Goal: Book appointment/travel/reservation

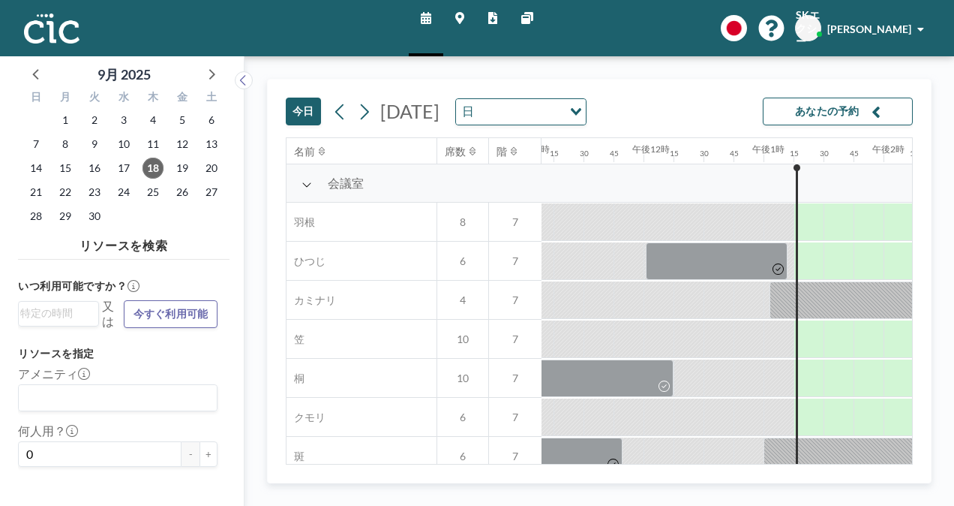
scroll to position [0, 1560]
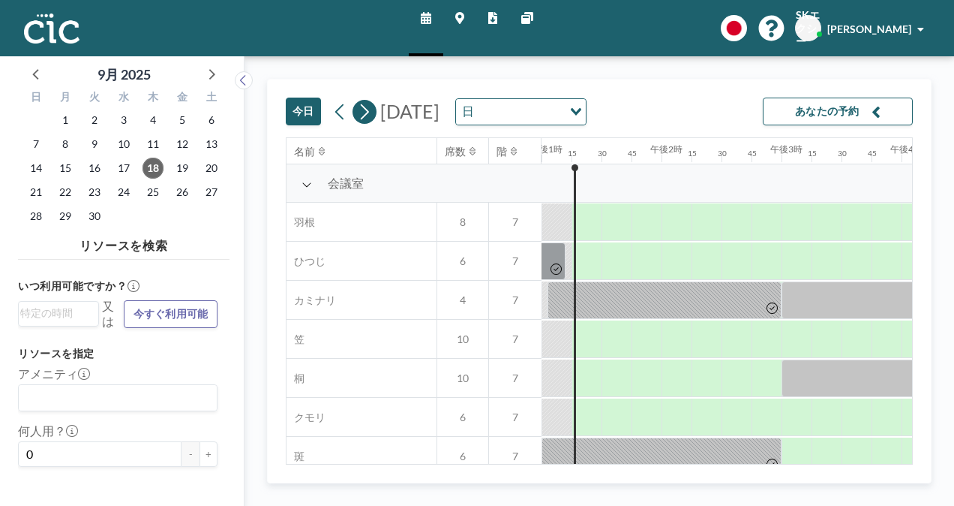
click at [362, 113] on icon at bounding box center [364, 112] width 14 height 23
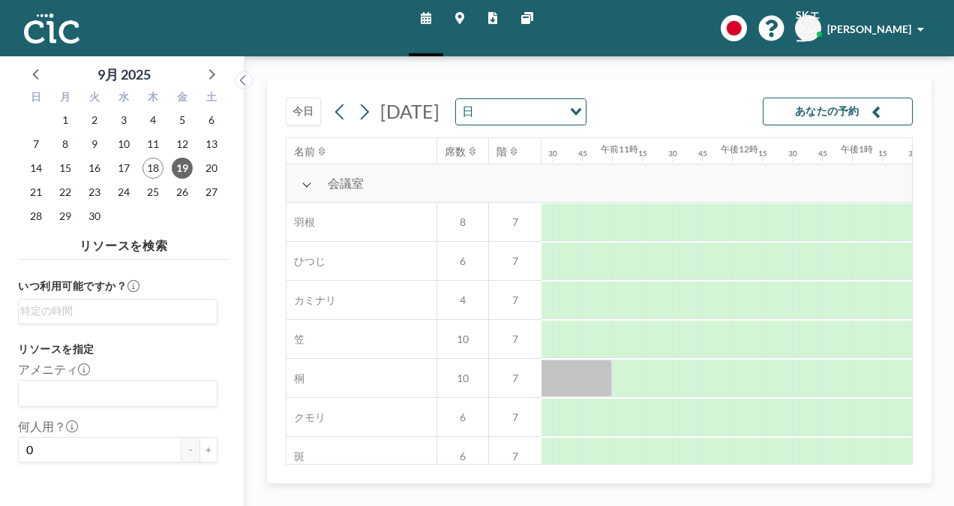
scroll to position [0, 1421]
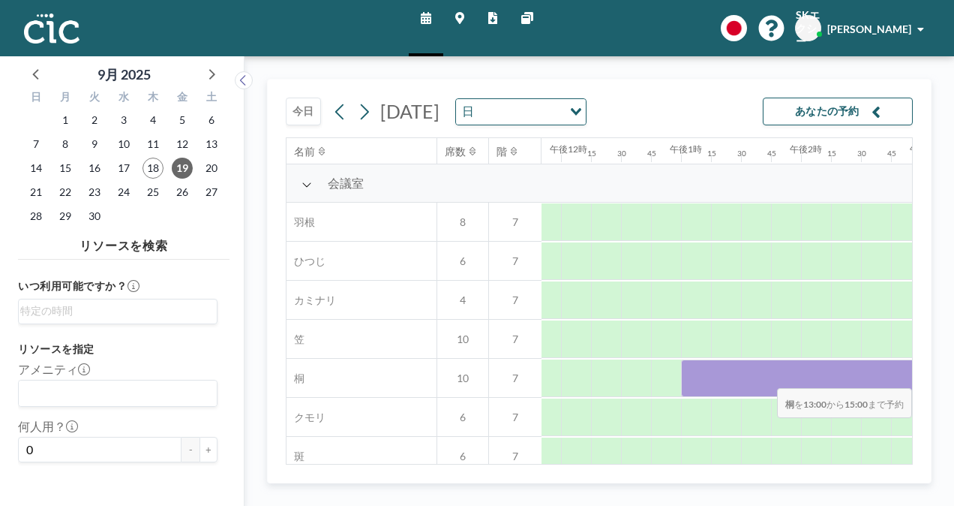
drag, startPoint x: 692, startPoint y: 376, endPoint x: 894, endPoint y: 377, distance: 201.8
click at [894, 377] on div at bounding box center [801, 378] width 240 height 38
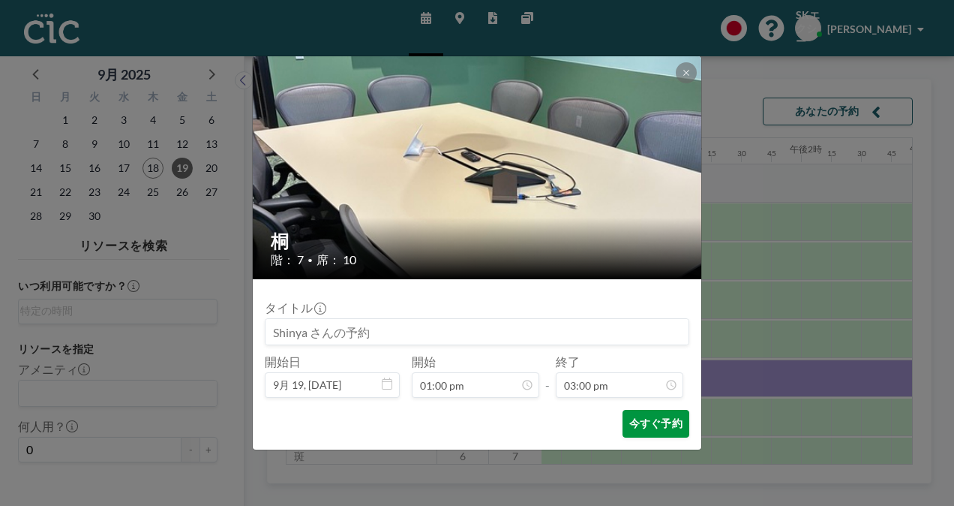
click at [633, 423] on font "今すぐ予約" at bounding box center [655, 423] width 53 height 14
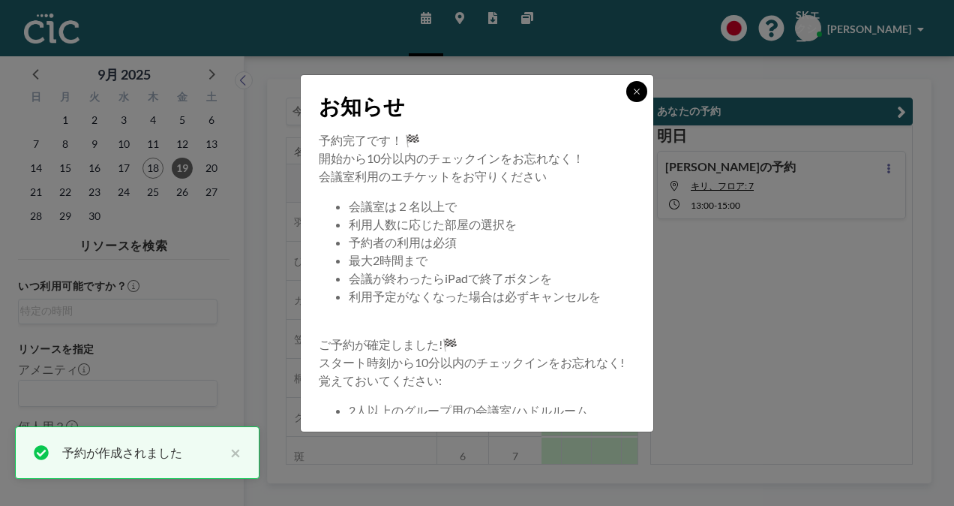
click at [635, 96] on button at bounding box center [636, 91] width 21 height 21
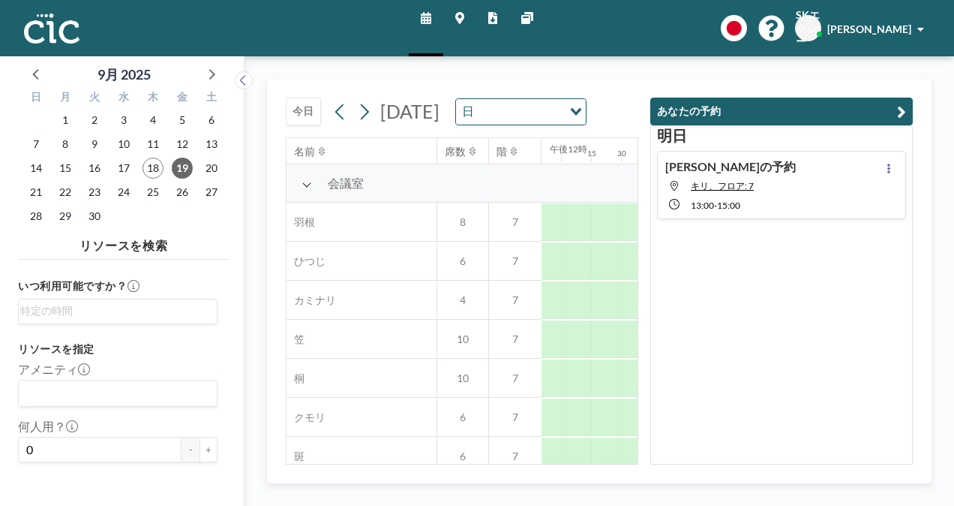
scroll to position [0, 1119]
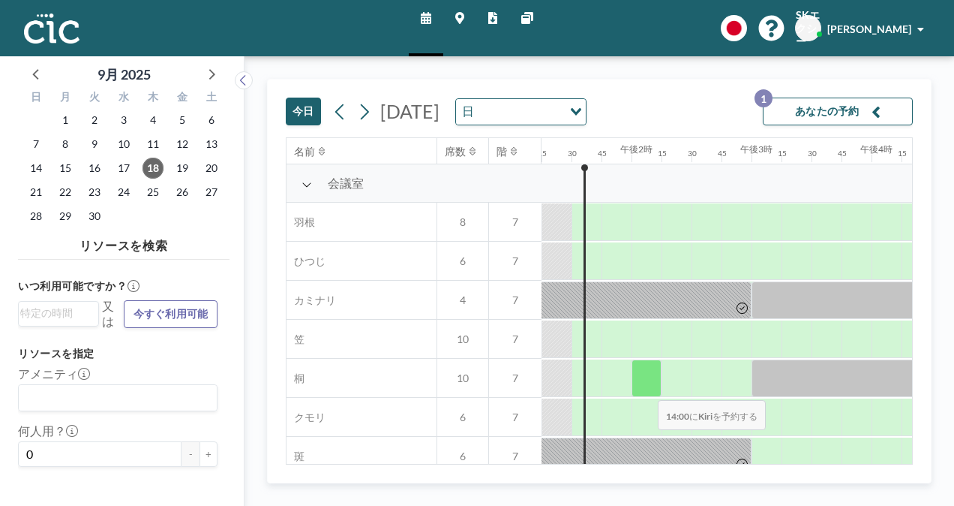
scroll to position [150, 1590]
